Goal: Transaction & Acquisition: Purchase product/service

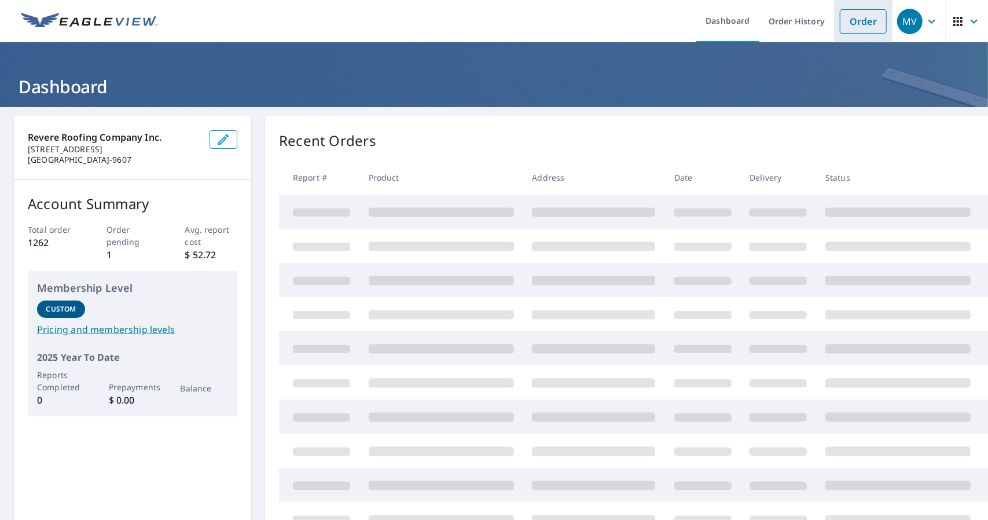
click at [857, 23] on link "Order" at bounding box center [863, 21] width 47 height 24
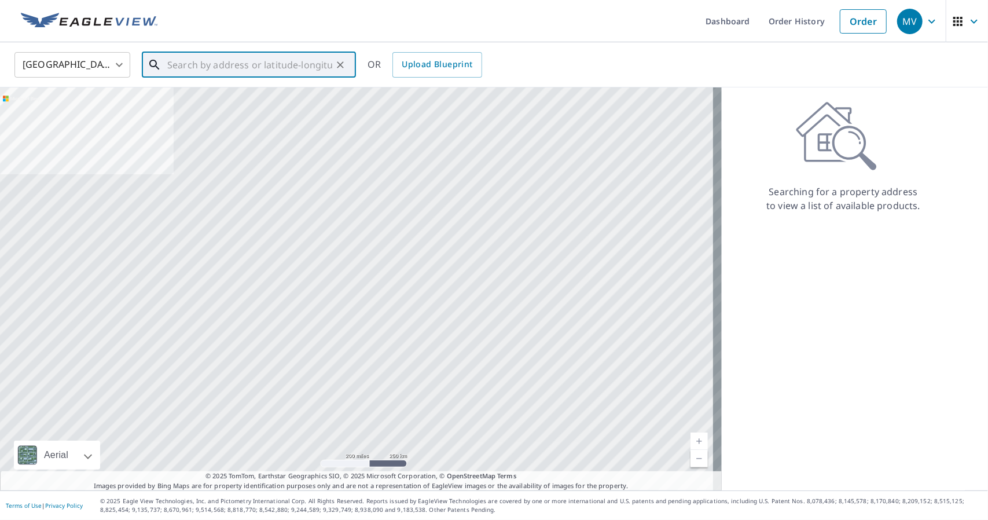
click at [244, 64] on input "text" at bounding box center [249, 65] width 165 height 32
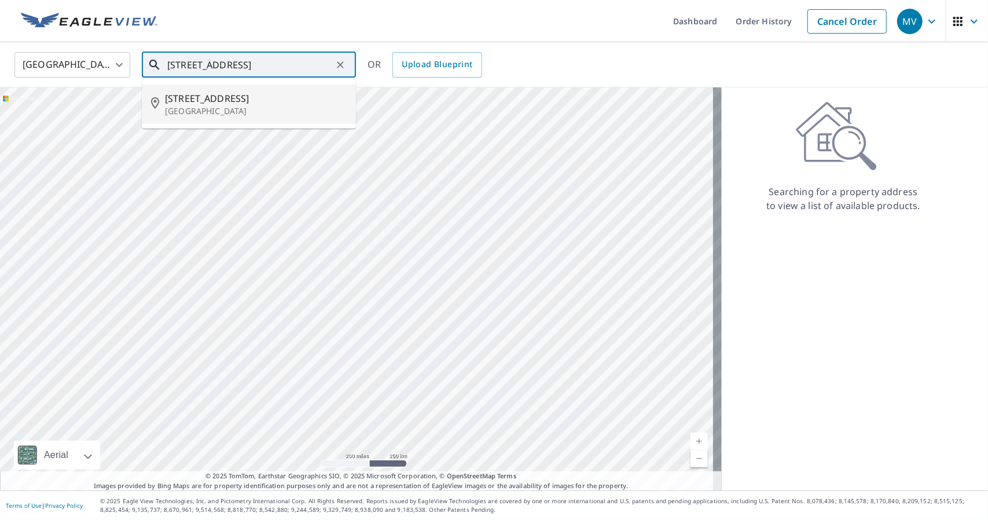
click at [250, 89] on li "[STREET_ADDRESS]" at bounding box center [249, 104] width 214 height 39
type input "[STREET_ADDRESS]"
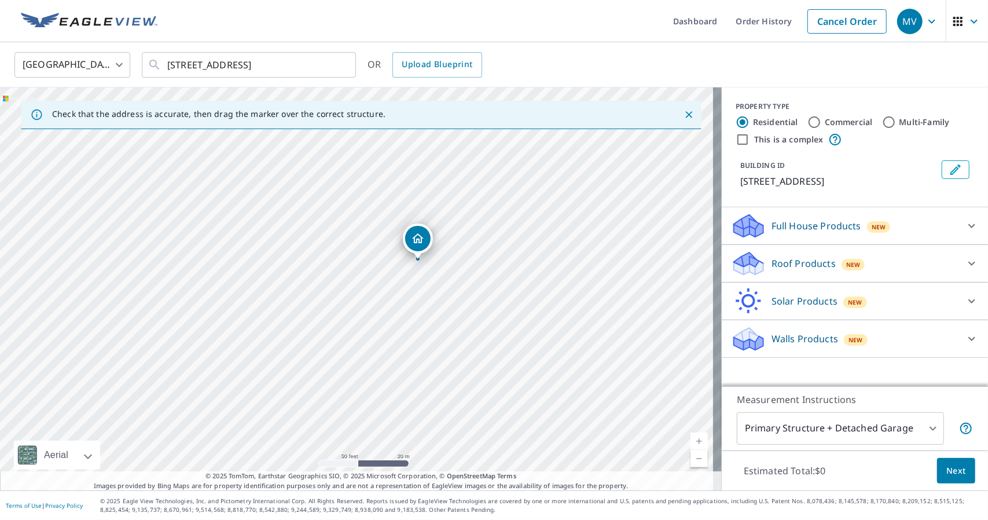
drag, startPoint x: 299, startPoint y: 207, endPoint x: 466, endPoint y: 381, distance: 241.2
click at [466, 381] on div "[STREET_ADDRESS]" at bounding box center [361, 288] width 722 height 403
click at [777, 270] on p "Roof Products" at bounding box center [804, 264] width 64 height 14
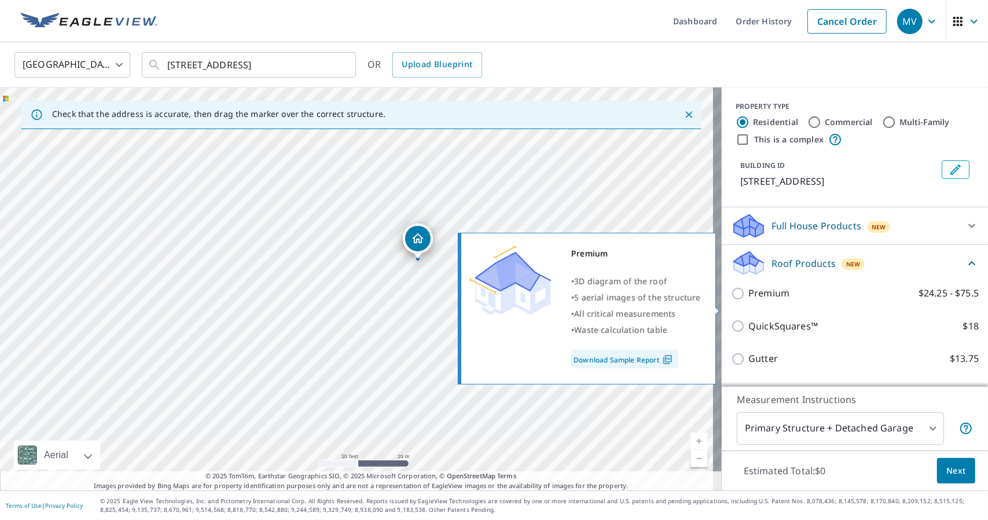
click at [771, 301] on p "Premium" at bounding box center [769, 293] width 41 height 14
click at [749, 301] on input "Premium $24.25 - $75.5" at bounding box center [739, 294] width 17 height 14
checkbox input "true"
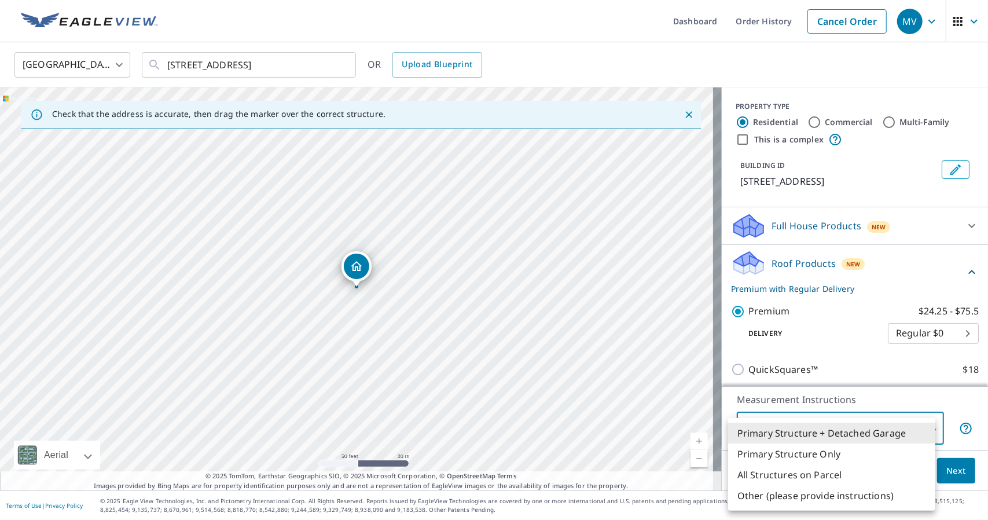
click at [805, 420] on body "MV MV Dashboard Order History Cancel Order MV United States [GEOGRAPHIC_DATA] ​…" at bounding box center [494, 260] width 988 height 520
click at [799, 445] on li "Primary Structure Only" at bounding box center [831, 454] width 207 height 21
type input "2"
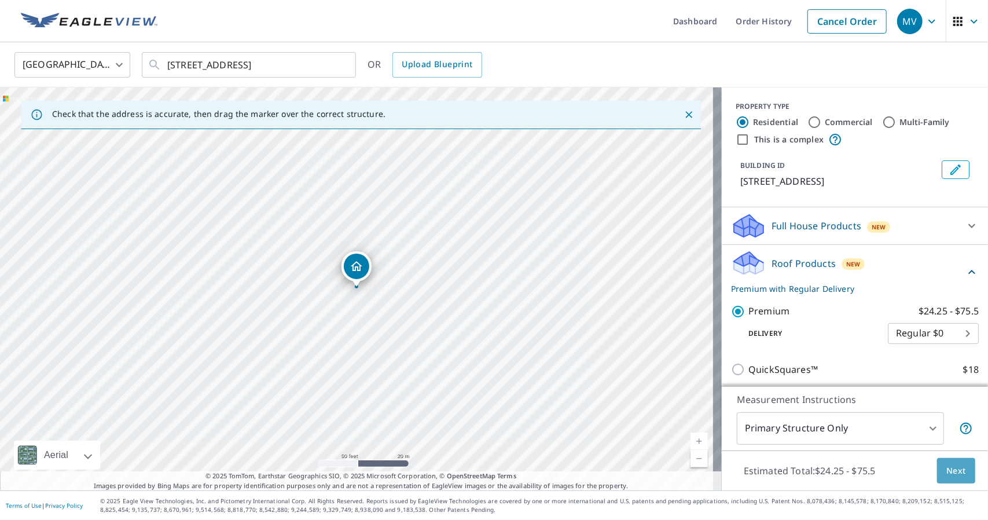
click at [937, 474] on button "Next" at bounding box center [956, 471] width 38 height 26
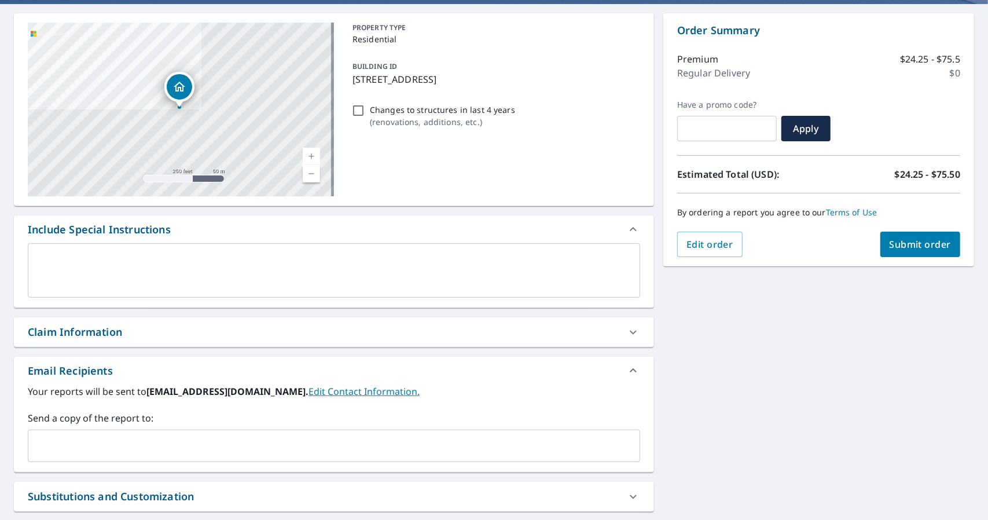
scroll to position [174, 0]
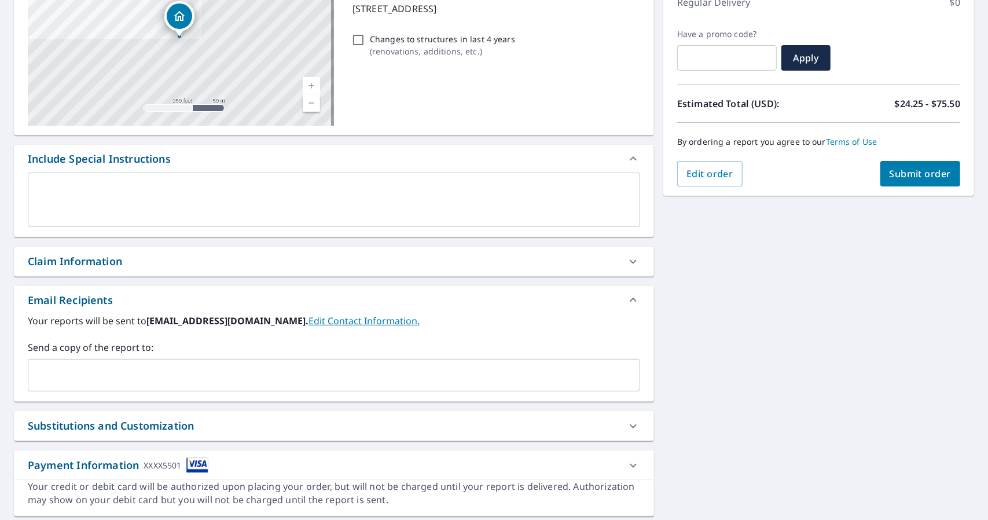
click at [139, 371] on input "text" at bounding box center [325, 375] width 585 height 22
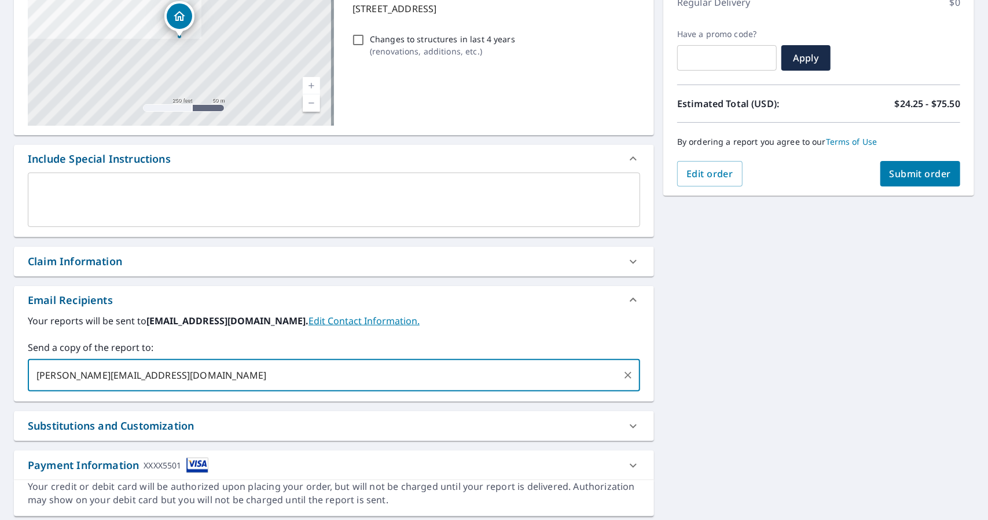
type input "[PERSON_NAME][EMAIL_ADDRESS][DOMAIN_NAME]"
click at [896, 177] on span "Submit order" at bounding box center [921, 173] width 62 height 13
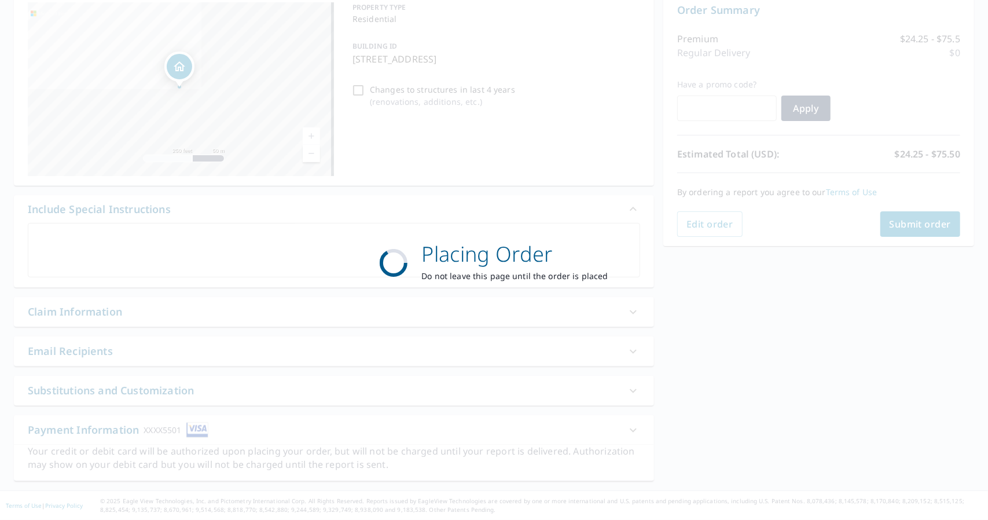
scroll to position [122, 0]
